Goal: Information Seeking & Learning: Learn about a topic

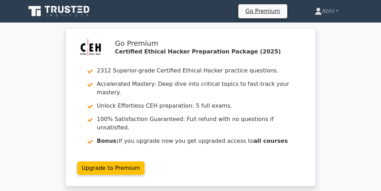
click at [72, 5] on icon at bounding box center [60, 11] width 68 height 13
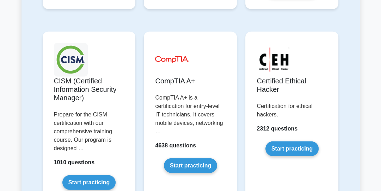
scroll to position [1235, 0]
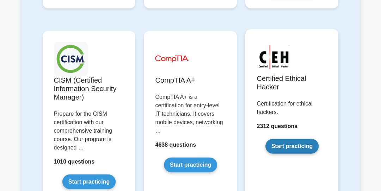
click at [294, 139] on link "Start practicing" at bounding box center [291, 146] width 53 height 15
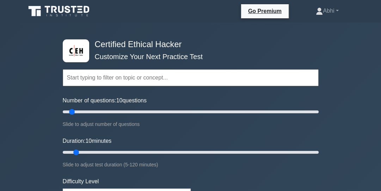
click at [225, 75] on input "text" at bounding box center [191, 77] width 256 height 17
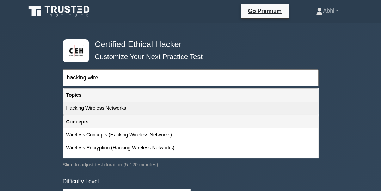
click at [183, 109] on div "Hacking Wireless Networks" at bounding box center [190, 108] width 254 height 13
type input "Hacking Wireless Networks"
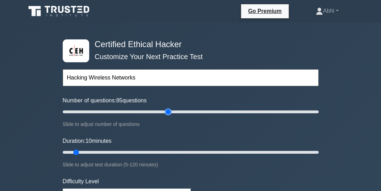
type input "85"
click at [168, 110] on input "Number of questions: 85 questions" at bounding box center [191, 112] width 256 height 8
click at [157, 110] on input "Number of questions: 75 questions" at bounding box center [191, 112] width 256 height 8
type input "55"
click at [126, 110] on input "Number of questions: 75 questions" at bounding box center [191, 112] width 256 height 8
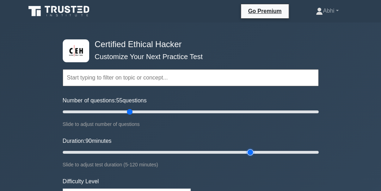
type input "90"
click at [247, 153] on input "Duration: 90 minutes" at bounding box center [191, 152] width 256 height 8
click at [171, 82] on input "text" at bounding box center [191, 77] width 256 height 17
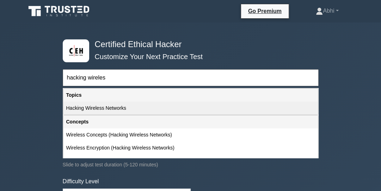
click at [149, 114] on div "Hacking Wireless Networks" at bounding box center [190, 108] width 254 height 13
type input "Hacking Wireless Networks"
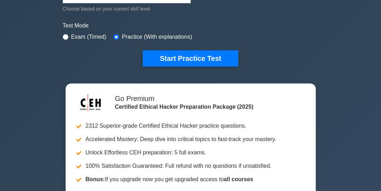
scroll to position [199, 0]
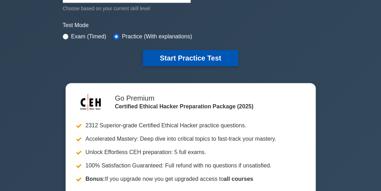
click at [193, 56] on button "Start Practice Test" at bounding box center [190, 58] width 95 height 16
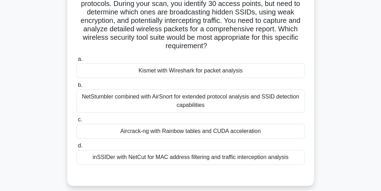
scroll to position [66, 0]
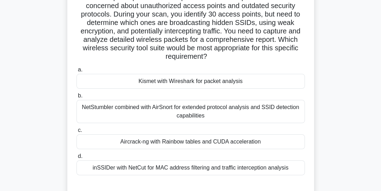
click at [179, 169] on div "inSSIDer with NetCut for MAC address filtering and traffic interception analysis" at bounding box center [190, 168] width 228 height 15
click at [76, 159] on input "d. inSSIDer with NetCut for MAC address filtering and traffic interception anal…" at bounding box center [76, 156] width 0 height 5
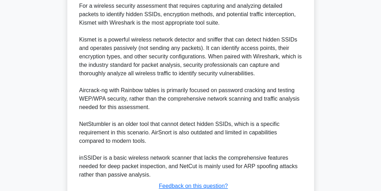
scroll to position [319, 0]
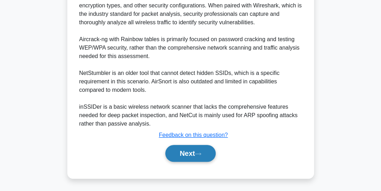
click at [202, 147] on button "Next" at bounding box center [190, 153] width 50 height 17
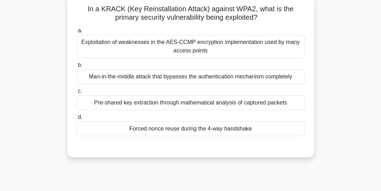
scroll to position [76, 0]
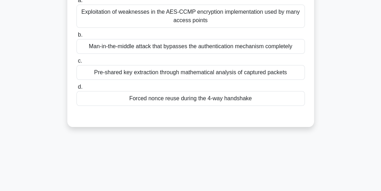
click at [158, 100] on div "Forced nonce reuse during the 4-way handshake" at bounding box center [190, 98] width 228 height 15
click at [76, 90] on input "d. Forced nonce reuse during the 4-way handshake" at bounding box center [76, 87] width 0 height 5
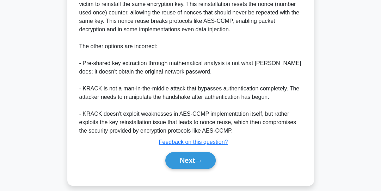
scroll to position [268, 0]
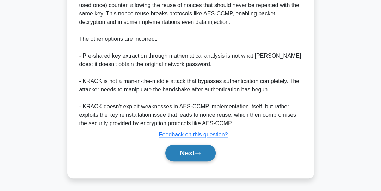
click at [184, 153] on button "Next" at bounding box center [190, 153] width 50 height 17
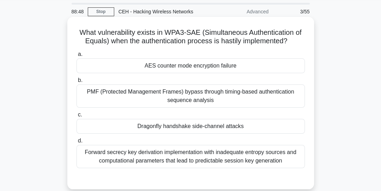
scroll to position [23, 0]
click at [165, 99] on div "PMF (Protected Management Frames) bypass through timing-based authentication se…" at bounding box center [190, 95] width 228 height 23
click at [76, 82] on input "b. PMF (Protected Management Frames) bypass through timing-based authentication…" at bounding box center [76, 80] width 0 height 5
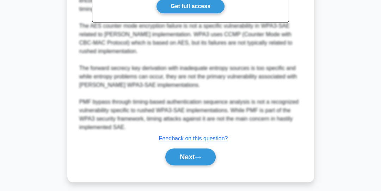
scroll to position [268, 0]
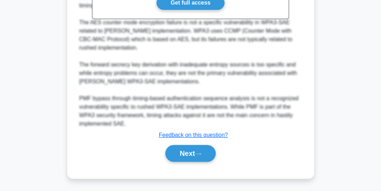
click at [188, 162] on div "Next" at bounding box center [190, 153] width 228 height 23
click at [190, 159] on button "Next" at bounding box center [190, 153] width 50 height 17
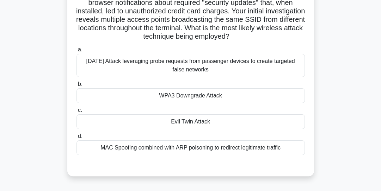
scroll to position [76, 0]
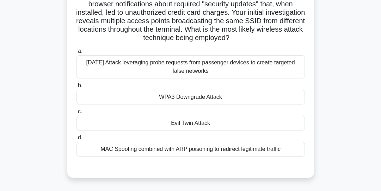
click at [148, 121] on div "Evil Twin Attack" at bounding box center [190, 123] width 228 height 15
click at [76, 114] on input "c. Evil Twin Attack" at bounding box center [76, 112] width 0 height 5
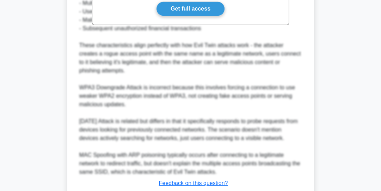
scroll to position [314, 0]
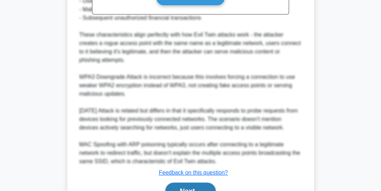
click at [174, 185] on button "Next" at bounding box center [190, 191] width 50 height 17
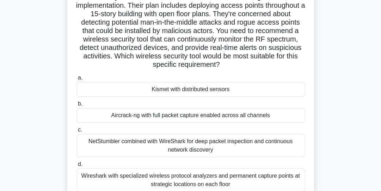
scroll to position [90, 0]
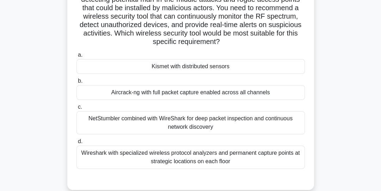
click at [93, 161] on div "Wireshark with specialized wireless protocol analyzers and permanent capture po…" at bounding box center [190, 157] width 228 height 23
click at [76, 144] on input "d. Wireshark with specialized wireless protocol analyzers and permanent capture…" at bounding box center [76, 142] width 0 height 5
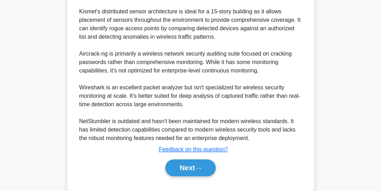
scroll to position [336, 0]
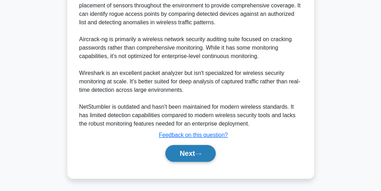
click at [191, 152] on button "Next" at bounding box center [190, 153] width 50 height 17
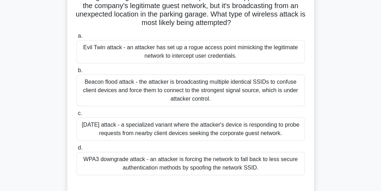
scroll to position [90, 0]
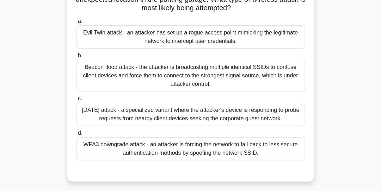
click at [136, 39] on div "Evil Twin attack - an attacker has set up a rogue access point mimicking the le…" at bounding box center [190, 36] width 228 height 23
click at [76, 24] on input "a. Evil Twin attack - an attacker has set up a rogue access point mimicking the…" at bounding box center [76, 21] width 0 height 5
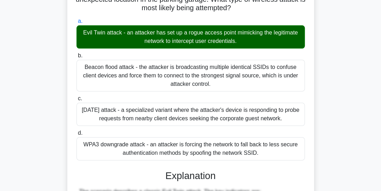
scroll to position [344, 0]
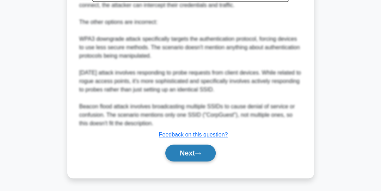
click at [184, 156] on button "Next" at bounding box center [190, 153] width 50 height 17
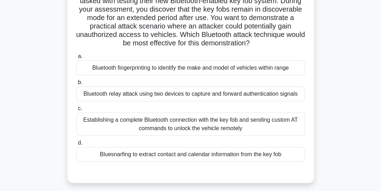
scroll to position [69, 0]
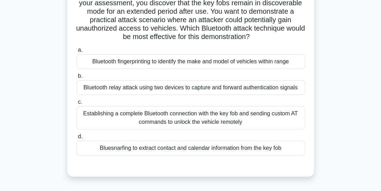
click at [84, 121] on div "Establishing a complete Bluetooth connection with the key fob and sending custo…" at bounding box center [190, 117] width 228 height 23
click at [76, 105] on input "c. Establishing a complete Bluetooth connection with the key fob and sending cu…" at bounding box center [76, 102] width 0 height 5
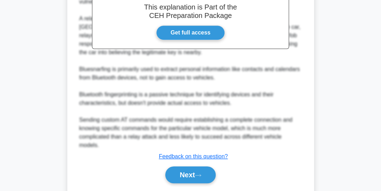
scroll to position [285, 0]
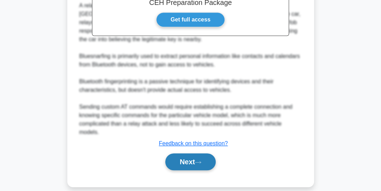
click at [179, 154] on button "Next" at bounding box center [190, 162] width 50 height 17
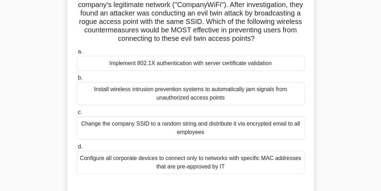
scroll to position [76, 0]
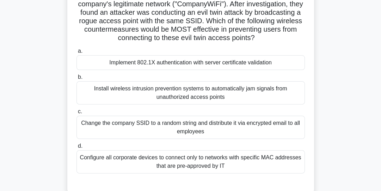
click at [176, 62] on div "Implement 802.1X authentication with server certificate validation" at bounding box center [190, 62] width 228 height 15
click at [76, 54] on input "a. Implement 802.1X authentication with server certificate validation" at bounding box center [76, 51] width 0 height 5
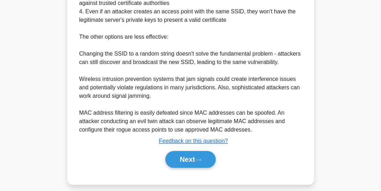
scroll to position [344, 0]
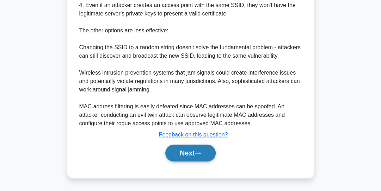
click at [176, 150] on button "Next" at bounding box center [190, 153] width 50 height 17
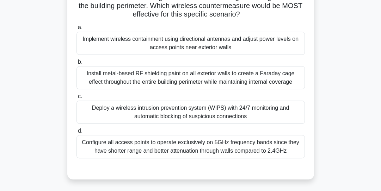
scroll to position [92, 0]
click at [176, 43] on div "Implement wireless containment using directional antennas and adjust power leve…" at bounding box center [190, 42] width 228 height 23
click at [76, 30] on input "a. Implement wireless containment using directional antennas and adjust power l…" at bounding box center [76, 27] width 0 height 5
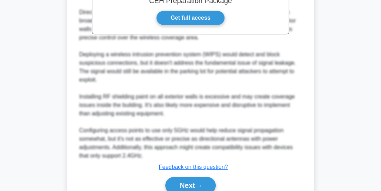
scroll to position [344, 0]
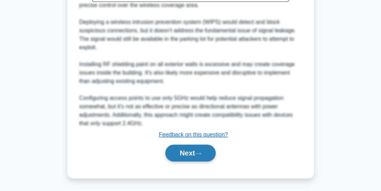
click at [184, 154] on button "Next" at bounding box center [190, 153] width 50 height 17
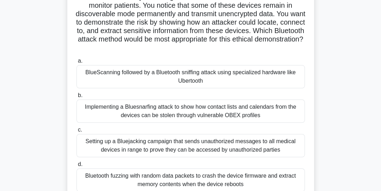
scroll to position [69, 0]
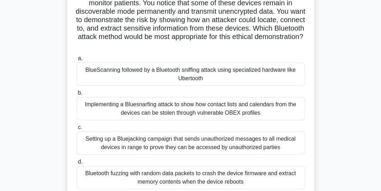
click at [192, 113] on div "Implementing a Bluesnarfing attack to show how contact lists and calendars from…" at bounding box center [190, 108] width 228 height 23
click at [76, 95] on input "b. Implementing a Bluesnarfing attack to show how contact lists and calendars f…" at bounding box center [76, 93] width 0 height 5
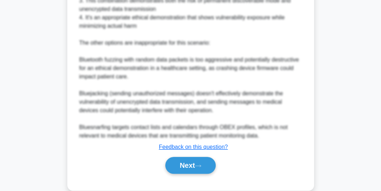
scroll to position [378, 0]
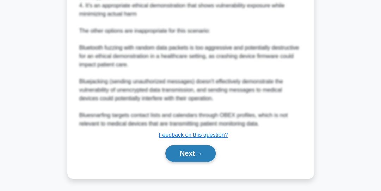
click at [182, 158] on button "Next" at bounding box center [190, 153] width 50 height 17
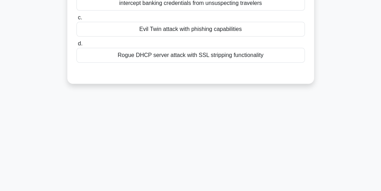
scroll to position [189, 0]
click at [186, 153] on div "79:09 Stop CEH - Hacking Wireless Networks Advanced 11/55 You are a security an…" at bounding box center [190, 12] width 338 height 352
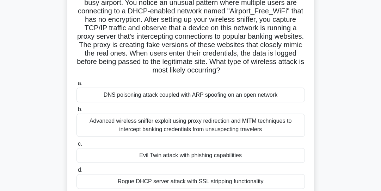
scroll to position [69, 0]
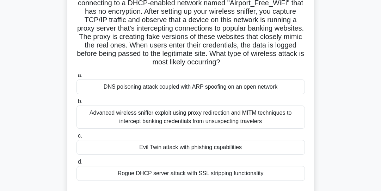
click at [167, 119] on div "Advanced wireless sniffer exploit using proxy redirection and MITM techniques t…" at bounding box center [190, 117] width 228 height 23
click at [76, 104] on input "b. Advanced wireless sniffer exploit using proxy redirection and MITM technique…" at bounding box center [76, 101] width 0 height 5
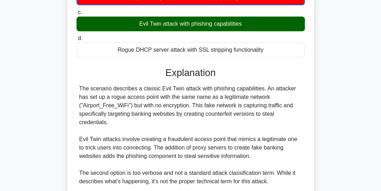
scroll to position [319, 0]
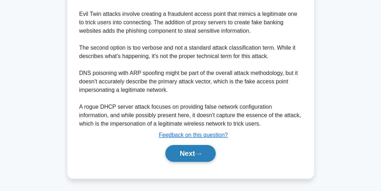
click at [205, 156] on button "Next" at bounding box center [190, 153] width 50 height 17
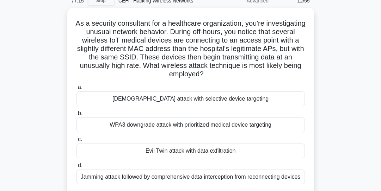
scroll to position [36, 0]
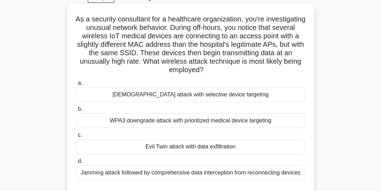
click at [204, 35] on h5 "As a security consultant for a healthcare organization, you're investigating un…" at bounding box center [191, 45] width 230 height 60
click at [200, 151] on div "Evil Twin attack with data exfiltration" at bounding box center [190, 147] width 228 height 15
click at [76, 138] on input "c. Evil Twin attack with data exfiltration" at bounding box center [76, 135] width 0 height 5
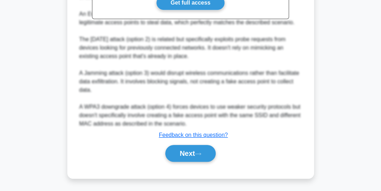
scroll to position [293, 0]
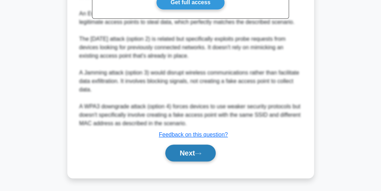
click at [202, 147] on button "Next" at bounding box center [190, 153] width 50 height 17
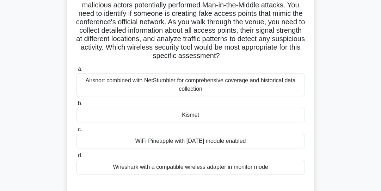
scroll to position [76, 0]
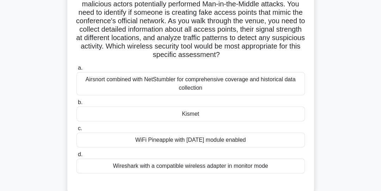
click at [190, 114] on div "Kismet" at bounding box center [190, 114] width 228 height 15
click at [76, 105] on input "b. Kismet" at bounding box center [76, 102] width 0 height 5
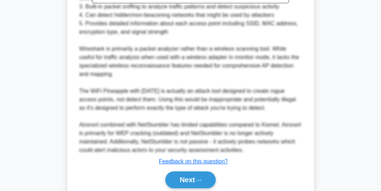
scroll to position [369, 0]
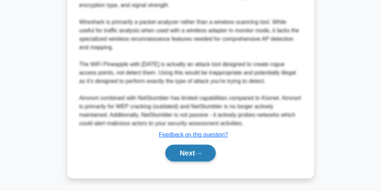
click at [186, 152] on button "Next" at bounding box center [190, 153] width 50 height 17
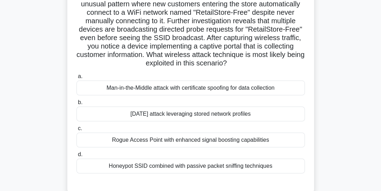
scroll to position [61, 0]
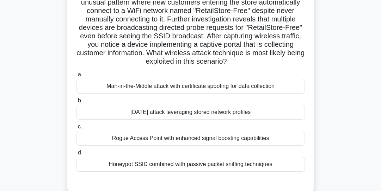
click at [187, 140] on div "Rogue Access Point with enhanced signal boosting capabilities" at bounding box center [190, 138] width 228 height 15
click at [76, 129] on input "c. Rogue Access Point with enhanced signal boosting capabilities" at bounding box center [76, 127] width 0 height 5
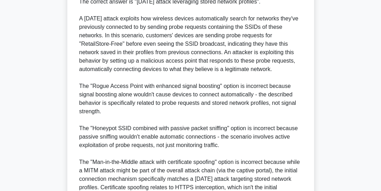
scroll to position [307, 0]
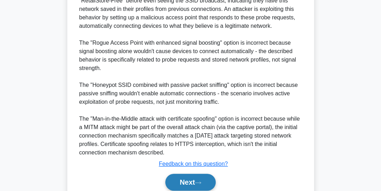
click at [186, 184] on button "Next" at bounding box center [190, 182] width 50 height 17
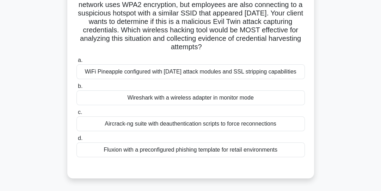
scroll to position [69, 0]
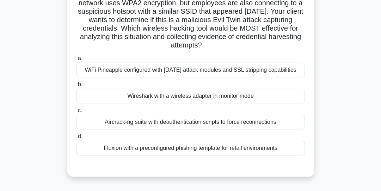
click at [183, 95] on div "Wireshark with a wireless adapter in monitor mode" at bounding box center [190, 96] width 228 height 15
click at [76, 87] on input "b. Wireshark with a wireless adapter in monitor mode" at bounding box center [76, 84] width 0 height 5
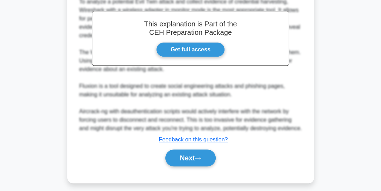
scroll to position [259, 0]
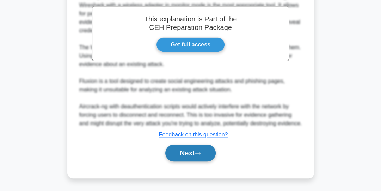
click at [180, 154] on button "Next" at bounding box center [190, 153] width 50 height 17
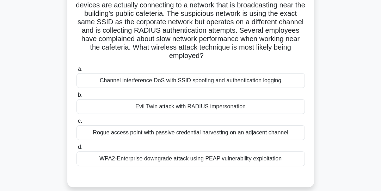
scroll to position [115, 0]
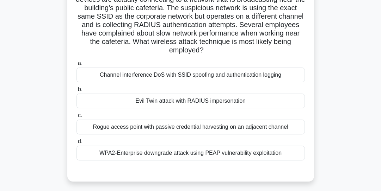
click at [186, 98] on div "Evil Twin attack with RADIUS impersonation" at bounding box center [190, 101] width 228 height 15
click at [76, 92] on input "b. Evil Twin attack with RADIUS impersonation" at bounding box center [76, 89] width 0 height 5
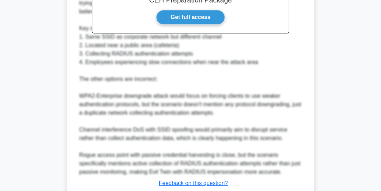
scroll to position [386, 0]
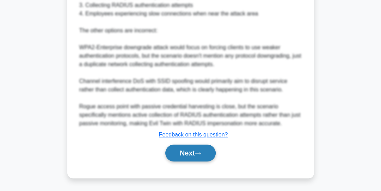
click at [193, 150] on button "Next" at bounding box center [190, 153] width 50 height 17
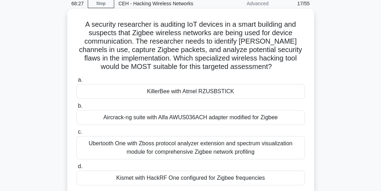
scroll to position [46, 0]
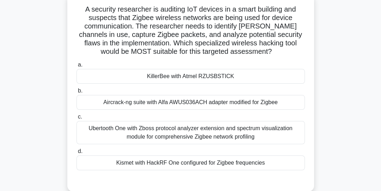
click at [226, 162] on div "Kismet with HackRF One configured for Zigbee frequencies" at bounding box center [190, 163] width 228 height 15
click at [76, 154] on input "d. Kismet with HackRF One configured for Zigbee frequencies" at bounding box center [76, 151] width 0 height 5
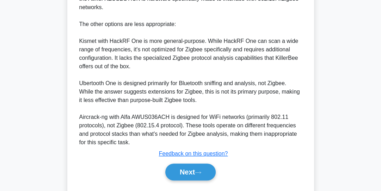
scroll to position [285, 0]
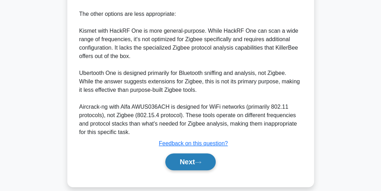
click at [194, 155] on button "Next" at bounding box center [190, 162] width 50 height 17
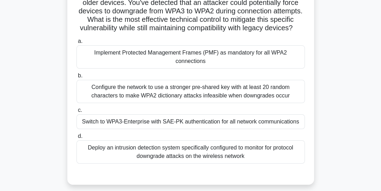
scroll to position [97, 0]
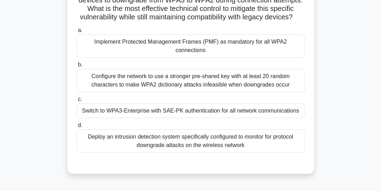
click at [194, 140] on div "Deploy an intrusion detection system specifically configured to monitor for pro…" at bounding box center [190, 141] width 228 height 23
click at [76, 128] on input "d. Deploy an intrusion detection system specifically configured to monitor for …" at bounding box center [76, 125] width 0 height 5
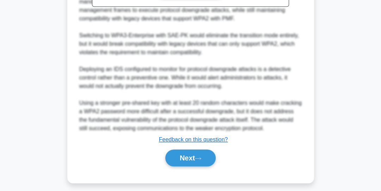
scroll to position [353, 0]
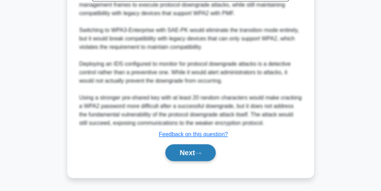
click at [190, 159] on button "Next" at bounding box center [190, 152] width 50 height 17
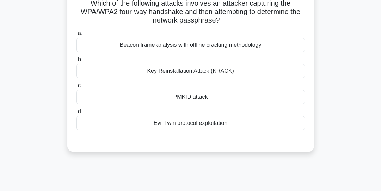
scroll to position [46, 0]
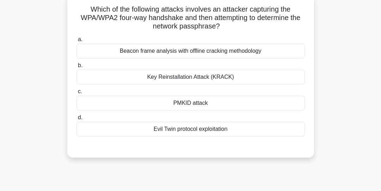
click at [201, 78] on div "Key Reinstallation Attack (KRACK)" at bounding box center [190, 77] width 228 height 15
click at [76, 68] on input "b. Key Reinstallation Attack (KRACK)" at bounding box center [76, 65] width 0 height 5
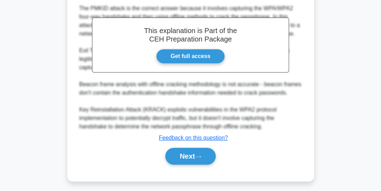
scroll to position [209, 0]
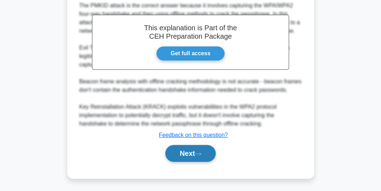
click at [189, 151] on button "Next" at bounding box center [190, 153] width 50 height 17
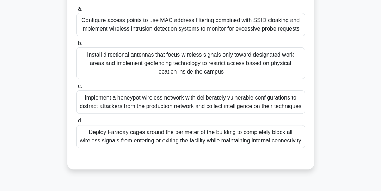
scroll to position [153, 0]
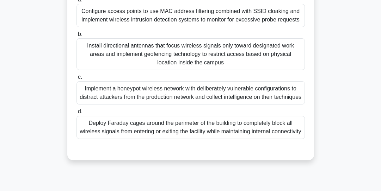
click at [182, 24] on div "Configure access points to use MAC address filtering combined with SSID cloakin…" at bounding box center [190, 15] width 228 height 23
click at [76, 2] on input "a. Configure access points to use MAC address filtering combined with SSID cloa…" at bounding box center [76, 0] width 0 height 5
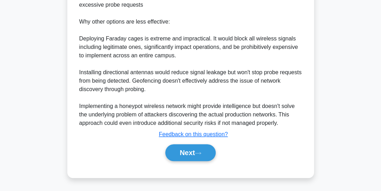
scroll to position [437, 0]
click at [197, 153] on button "Next" at bounding box center [190, 152] width 50 height 17
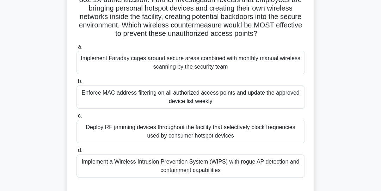
scroll to position [92, 0]
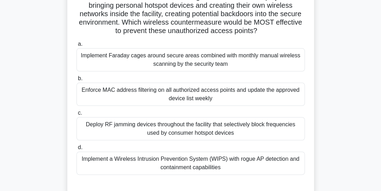
click at [178, 101] on div "Enforce MAC address filtering on all authorized access points and update the ap…" at bounding box center [190, 94] width 228 height 23
click at [76, 81] on input "b. Enforce MAC address filtering on all authorized access points and update the…" at bounding box center [76, 78] width 0 height 5
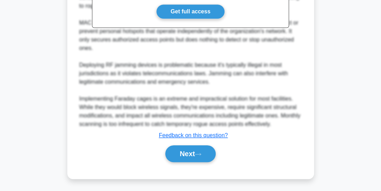
scroll to position [336, 0]
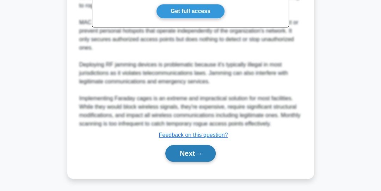
click at [183, 156] on button "Next" at bounding box center [190, 153] width 50 height 17
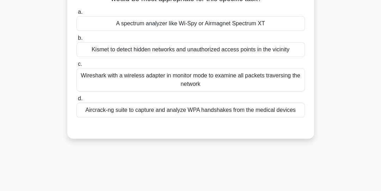
scroll to position [0, 0]
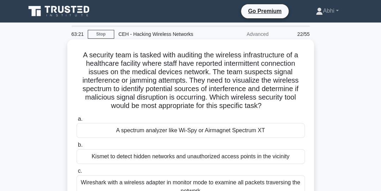
click at [193, 135] on div "A spectrum analyzer like Wi-Spy or Airmagnet Spectrum XT" at bounding box center [190, 130] width 228 height 15
click at [76, 122] on input "a. A spectrum analyzer like Wi-Spy or Airmagnet Spectrum XT" at bounding box center [76, 119] width 0 height 5
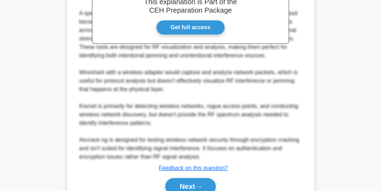
scroll to position [310, 0]
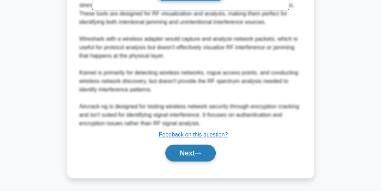
click at [190, 148] on button "Next" at bounding box center [190, 153] width 50 height 17
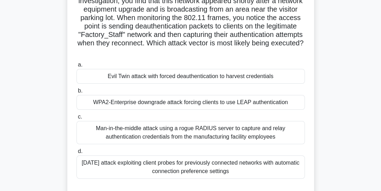
scroll to position [84, 0]
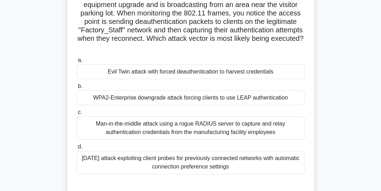
click at [193, 74] on div "Evil Twin attack with forced deauthentication to harvest credentials" at bounding box center [190, 71] width 228 height 15
click at [76, 63] on input "a. Evil Twin attack with forced deauthentication to harvest credentials" at bounding box center [76, 60] width 0 height 5
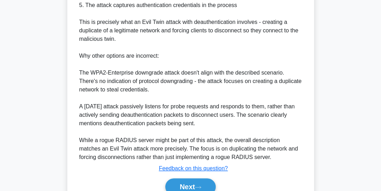
scroll to position [386, 0]
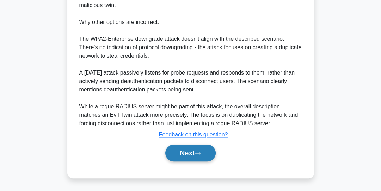
click at [173, 146] on button "Next" at bounding box center [190, 153] width 50 height 17
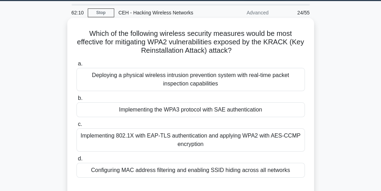
scroll to position [31, 0]
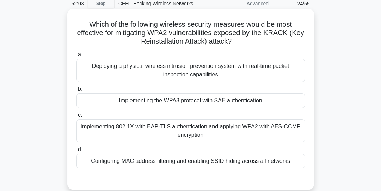
click at [178, 130] on div "Implementing 802.1X with EAP-TLS authentication and applying WPA2 with AES-CCMP…" at bounding box center [190, 130] width 228 height 23
click at [76, 118] on input "c. Implementing 802.1X with EAP-TLS authentication and applying WPA2 with AES-C…" at bounding box center [76, 115] width 0 height 5
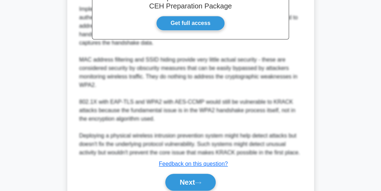
scroll to position [285, 0]
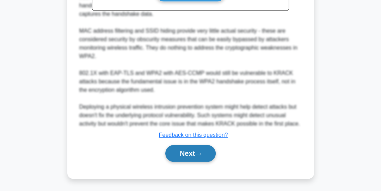
click at [180, 161] on button "Next" at bounding box center [190, 153] width 50 height 17
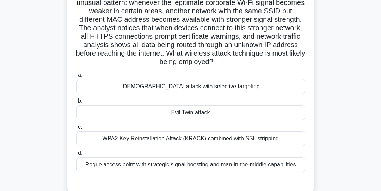
scroll to position [76, 0]
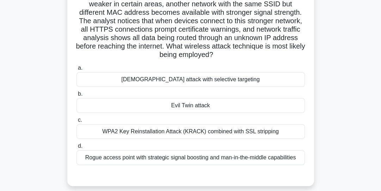
click at [193, 110] on div "Evil Twin attack" at bounding box center [190, 105] width 228 height 15
click at [76, 97] on input "b. Evil Twin attack" at bounding box center [76, 94] width 0 height 5
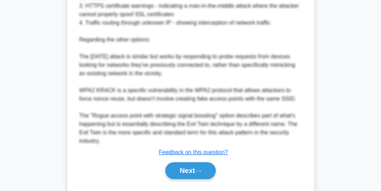
scroll to position [369, 0]
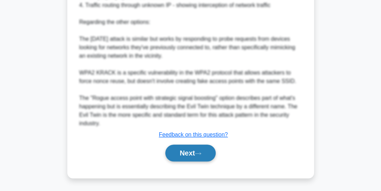
click at [187, 155] on button "Next" at bounding box center [190, 153] width 50 height 17
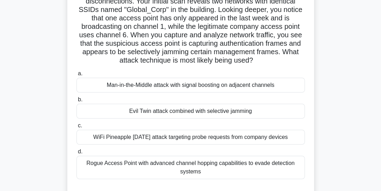
scroll to position [76, 0]
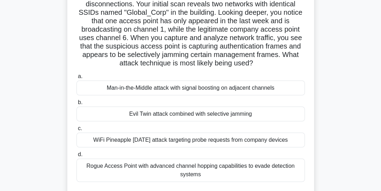
click at [150, 118] on div "Evil Twin attack combined with selective jamming" at bounding box center [190, 114] width 228 height 15
click at [76, 105] on input "b. Evil Twin attack combined with selective jamming" at bounding box center [76, 102] width 0 height 5
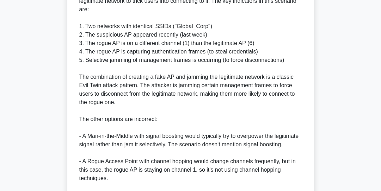
scroll to position [429, 0]
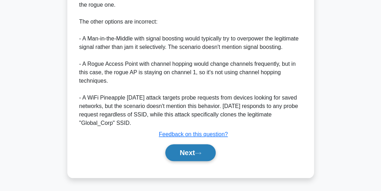
click at [179, 158] on button "Next" at bounding box center [190, 152] width 50 height 17
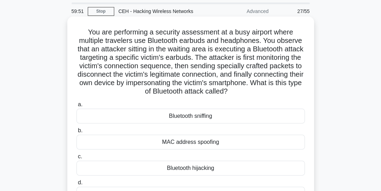
scroll to position [38, 0]
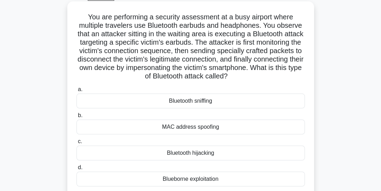
click at [176, 154] on div "Bluetooth hijacking" at bounding box center [190, 153] width 228 height 15
click at [76, 144] on input "c. Bluetooth hijacking" at bounding box center [76, 142] width 0 height 5
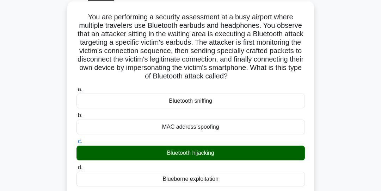
scroll to position [268, 0]
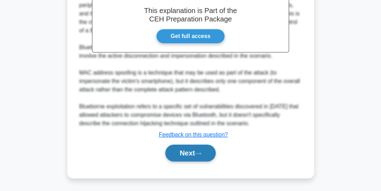
click at [192, 154] on button "Next" at bounding box center [190, 153] width 50 height 17
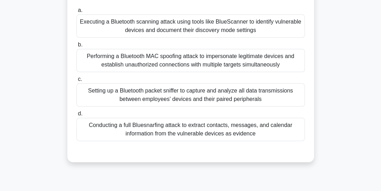
scroll to position [107, 0]
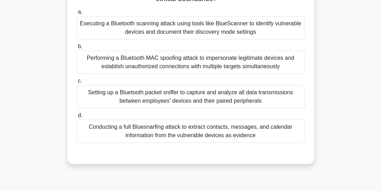
click at [188, 137] on div "Conducting a full Bluesnarfing attack to extract contacts, messages, and calend…" at bounding box center [190, 131] width 228 height 23
click at [76, 118] on input "d. Conducting a full Bluesnarfing attack to extract contacts, messages, and cal…" at bounding box center [76, 115] width 0 height 5
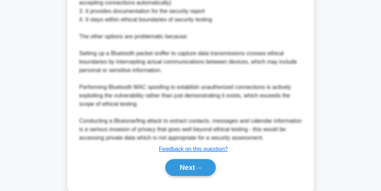
scroll to position [361, 0]
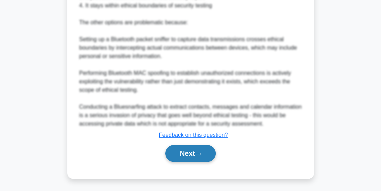
click at [182, 145] on button "Next" at bounding box center [190, 153] width 50 height 17
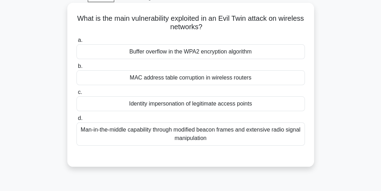
scroll to position [38, 0]
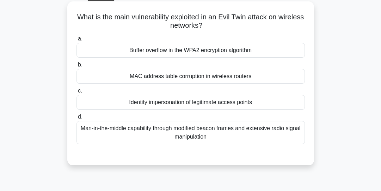
click at [192, 106] on div "Identity impersonation of legitimate access points" at bounding box center [190, 102] width 228 height 15
click at [76, 93] on input "c. Identity impersonation of legitimate access points" at bounding box center [76, 91] width 0 height 5
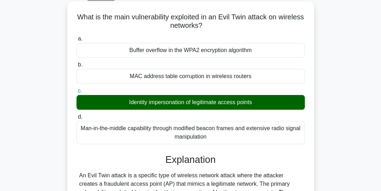
scroll to position [251, 0]
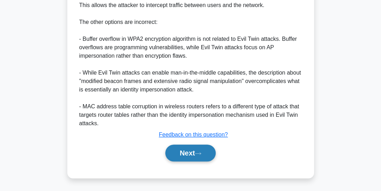
click at [200, 158] on button "Next" at bounding box center [190, 153] width 50 height 17
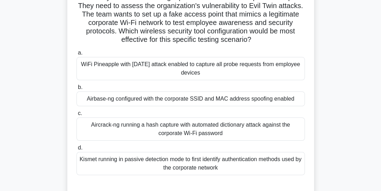
scroll to position [61, 0]
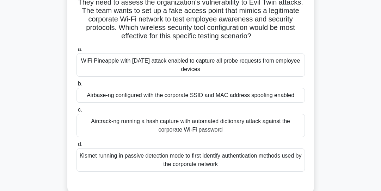
click at [198, 99] on div "Airbase-ng configured with the corporate SSID and MAC address spoofing enabled" at bounding box center [190, 95] width 228 height 15
click at [76, 86] on input "b. Airbase-ng configured with the corporate SSID and MAC address spoofing enabl…" at bounding box center [76, 84] width 0 height 5
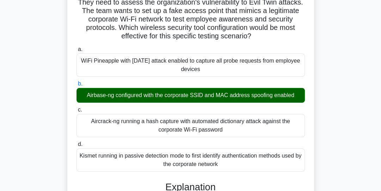
scroll to position [344, 0]
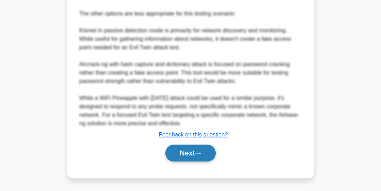
click at [195, 154] on button "Next" at bounding box center [190, 153] width 50 height 17
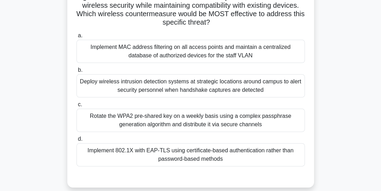
scroll to position [107, 0]
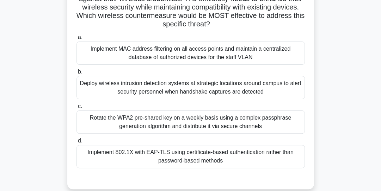
click at [146, 156] on div "Implement 802.1X with EAP-TLS using certificate-based authentication rather tha…" at bounding box center [190, 156] width 228 height 23
click at [76, 143] on input "d. Implement 802.1X with EAP-TLS using certificate-based authentication rather …" at bounding box center [76, 141] width 0 height 5
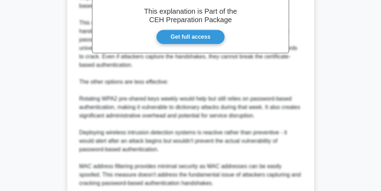
scroll to position [369, 0]
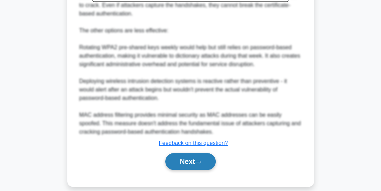
click at [186, 155] on button "Next" at bounding box center [190, 161] width 50 height 17
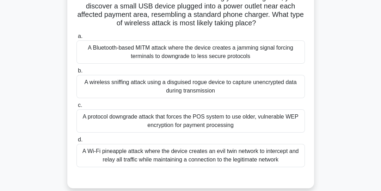
scroll to position [92, 0]
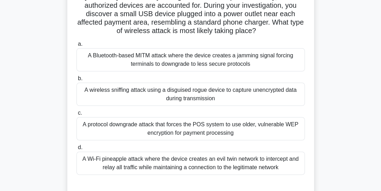
click at [141, 104] on div "A wireless sniffing attack using a disguised rogue device to capture unencrypte…" at bounding box center [190, 94] width 228 height 23
click at [76, 81] on input "b. A wireless sniffing attack using a disguised rogue device to capture unencry…" at bounding box center [76, 78] width 0 height 5
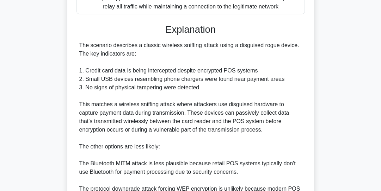
scroll to position [0, 0]
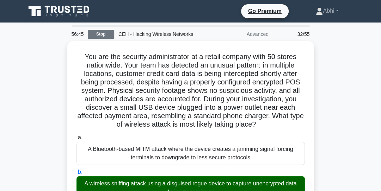
click at [106, 35] on link "Stop" at bounding box center [101, 34] width 26 height 9
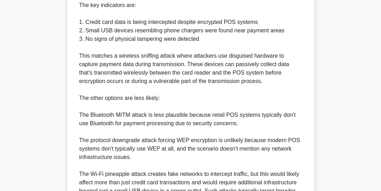
scroll to position [102, 0]
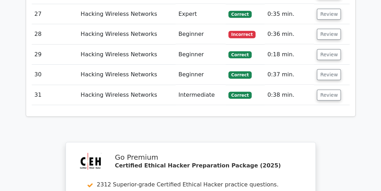
scroll to position [1490, 0]
